Goal: Task Accomplishment & Management: Use online tool/utility

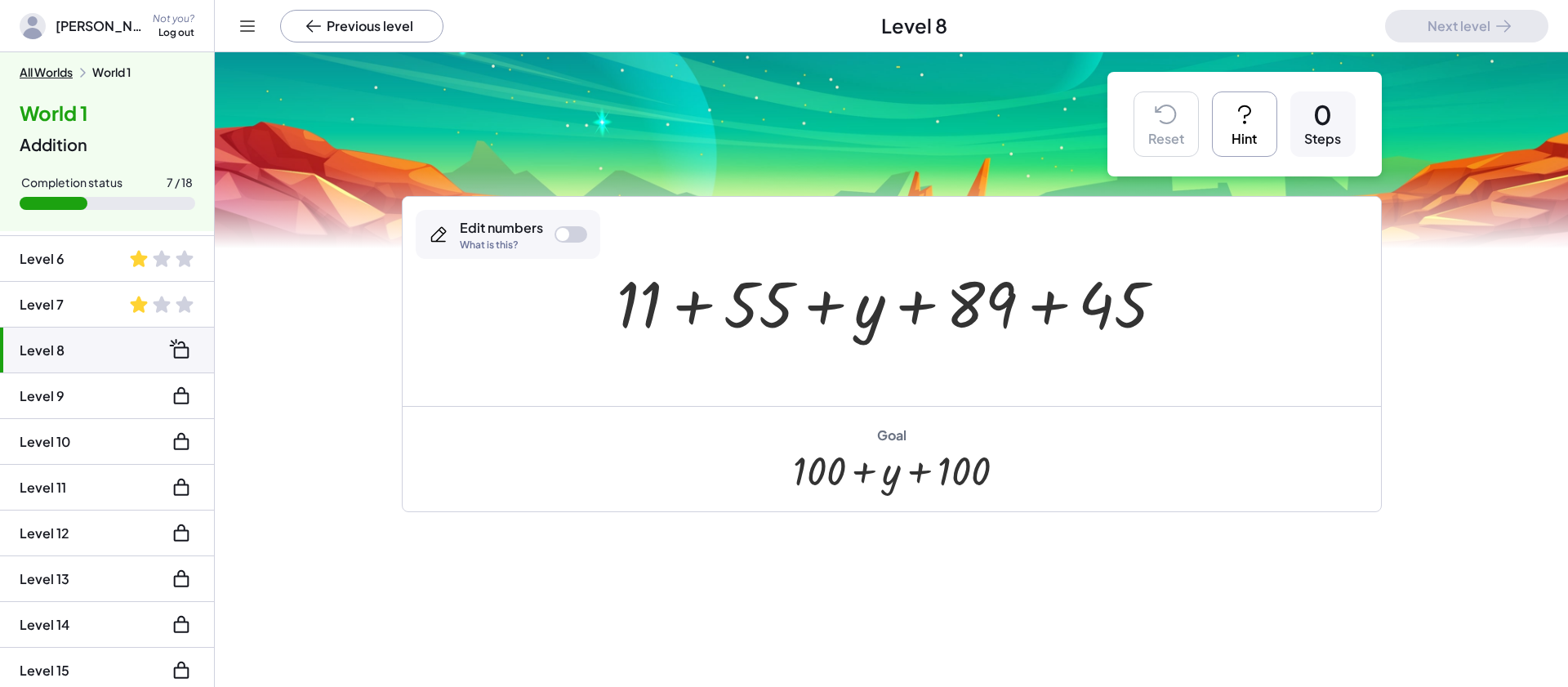
scroll to position [227, 0]
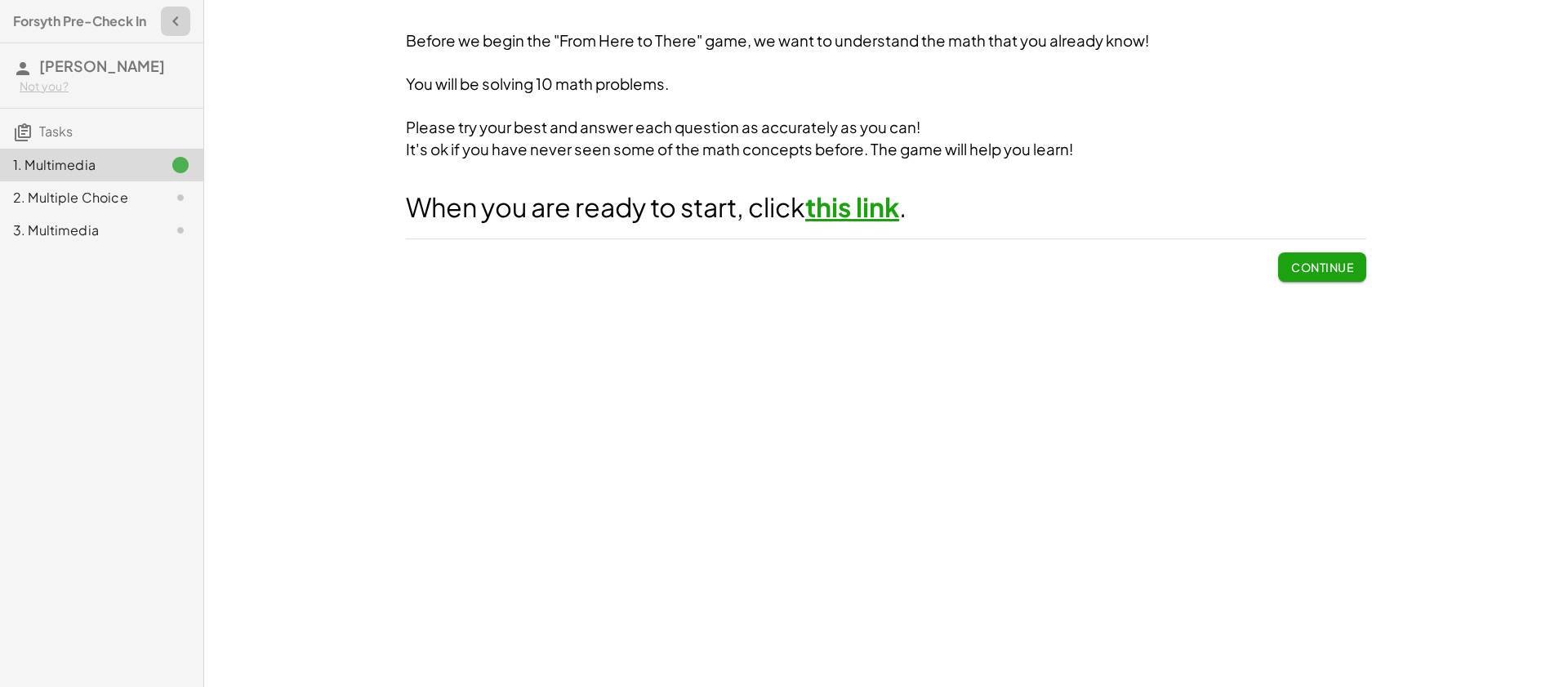
click at [174, 22] on icon "button" at bounding box center [176, 22] width 20 height 20
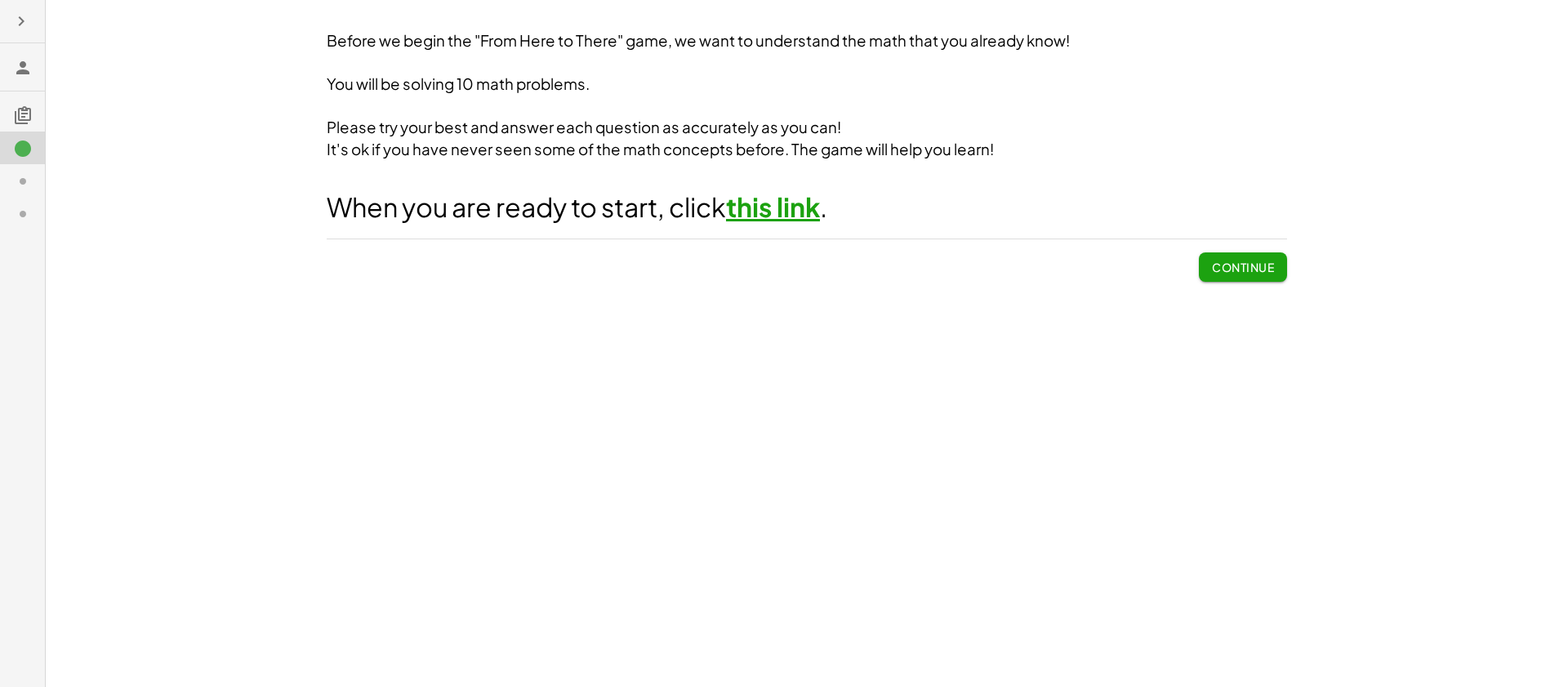
click at [26, 24] on icon "button" at bounding box center [22, 22] width 20 height 20
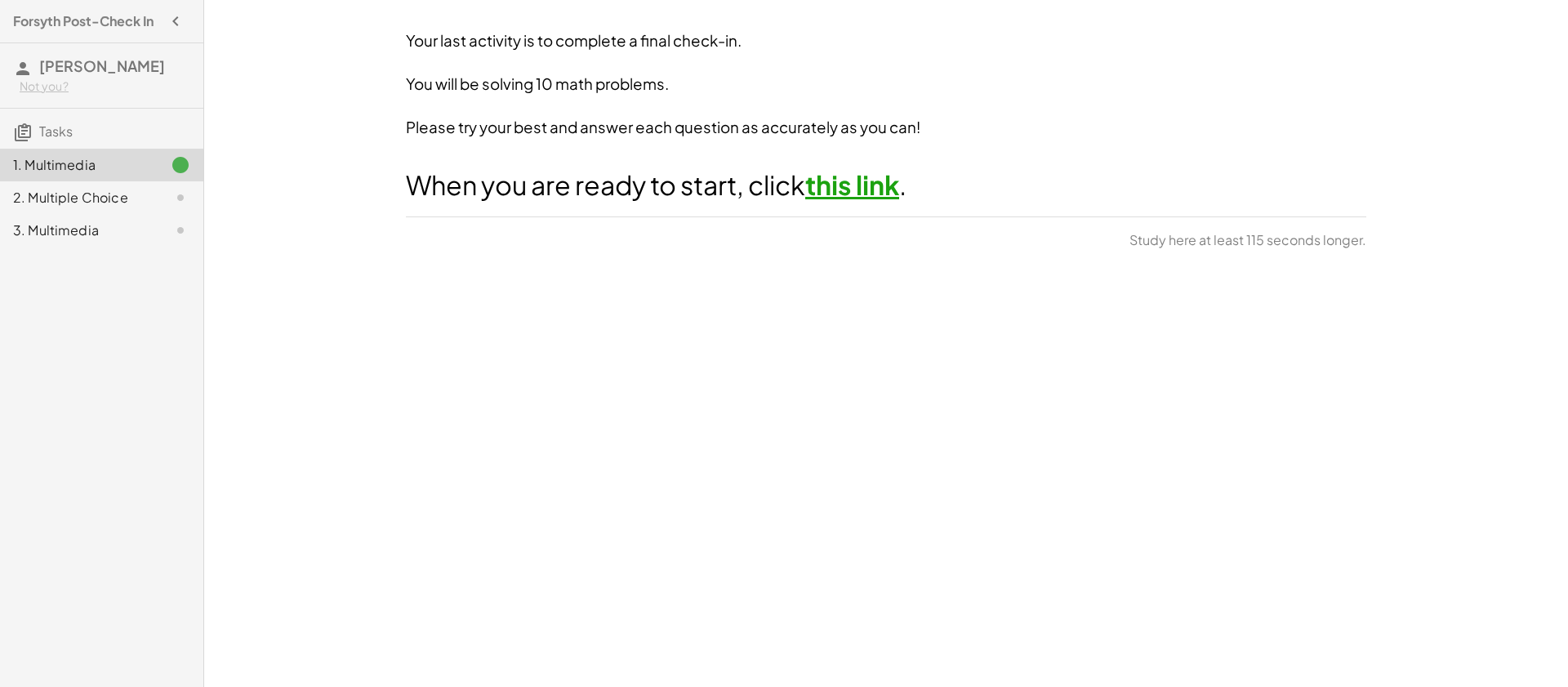
click at [843, 190] on link "this link" at bounding box center [852, 184] width 94 height 32
